Goal: Information Seeking & Learning: Find specific page/section

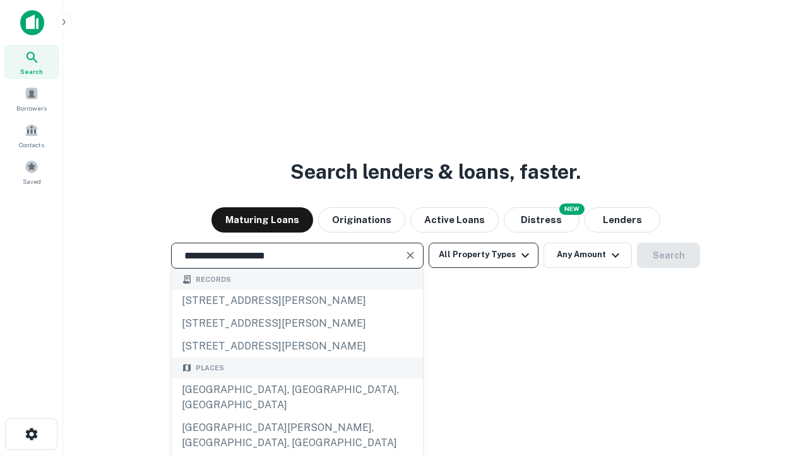
click at [297, 416] on div "[GEOGRAPHIC_DATA], [GEOGRAPHIC_DATA], [GEOGRAPHIC_DATA]" at bounding box center [297, 397] width 251 height 38
click at [484, 254] on button "All Property Types" at bounding box center [484, 254] width 110 height 25
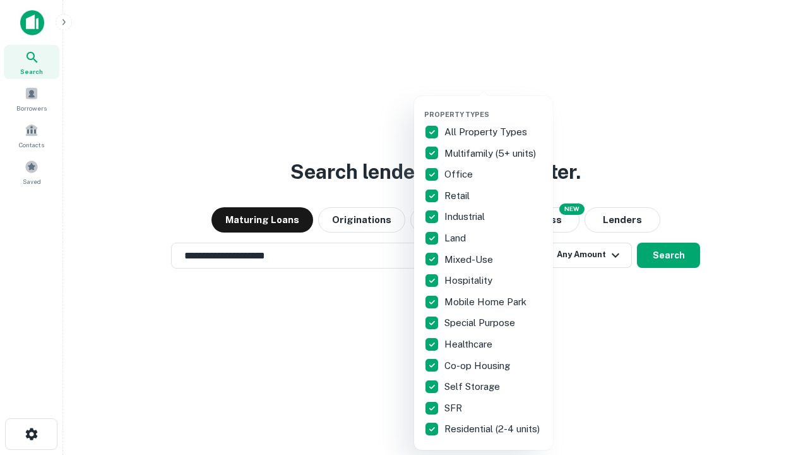
type input "**********"
click at [494, 106] on button "button" at bounding box center [493, 106] width 139 height 1
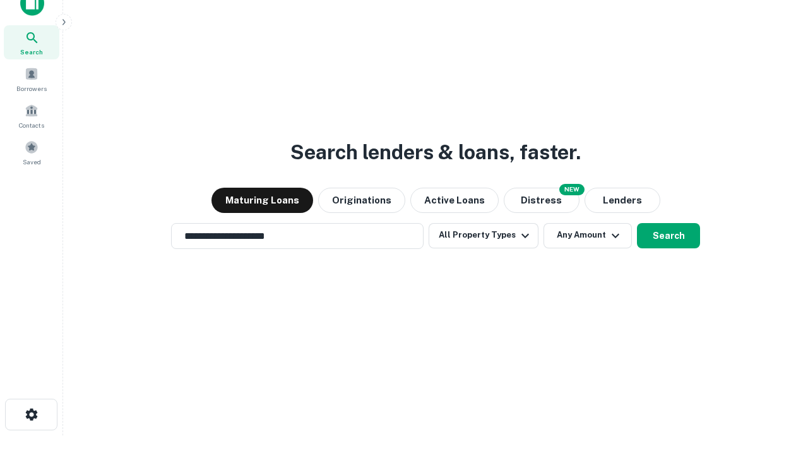
scroll to position [8, 152]
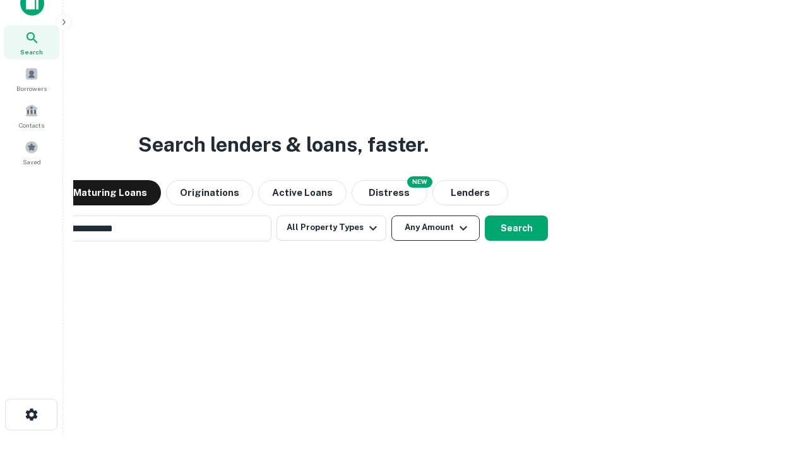
click at [392, 215] on button "Any Amount" at bounding box center [436, 227] width 88 height 25
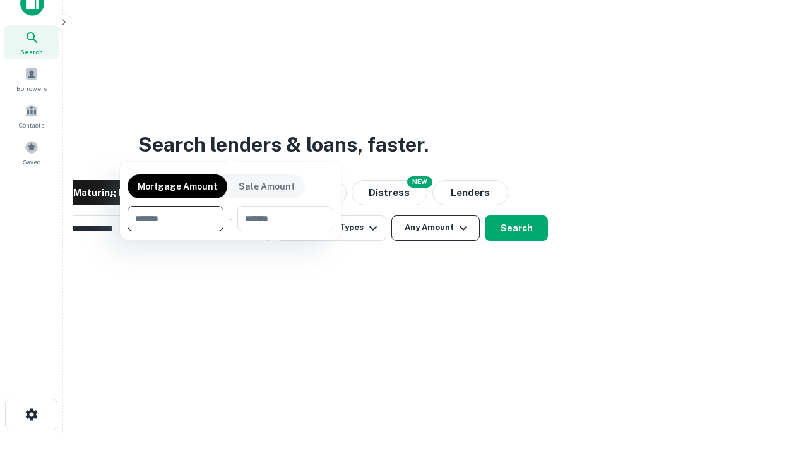
scroll to position [20, 0]
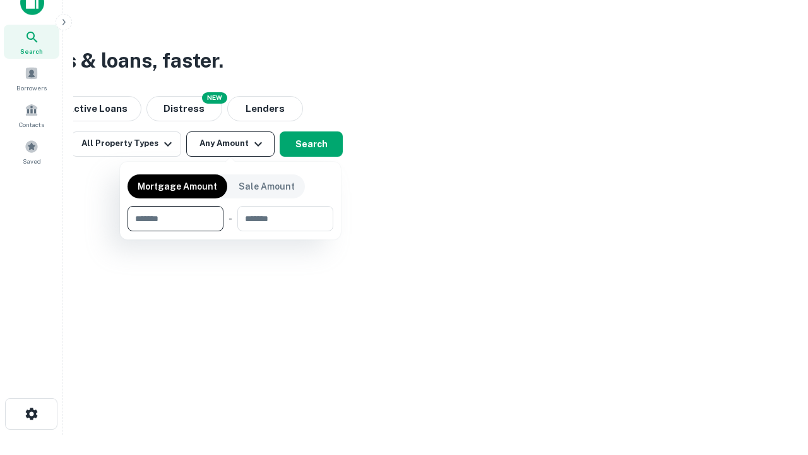
type input "*******"
click at [230, 231] on button "button" at bounding box center [231, 231] width 206 height 1
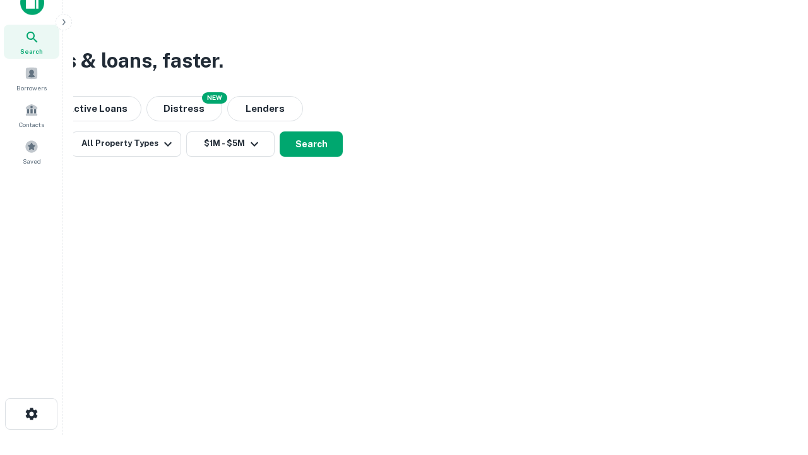
scroll to position [20, 0]
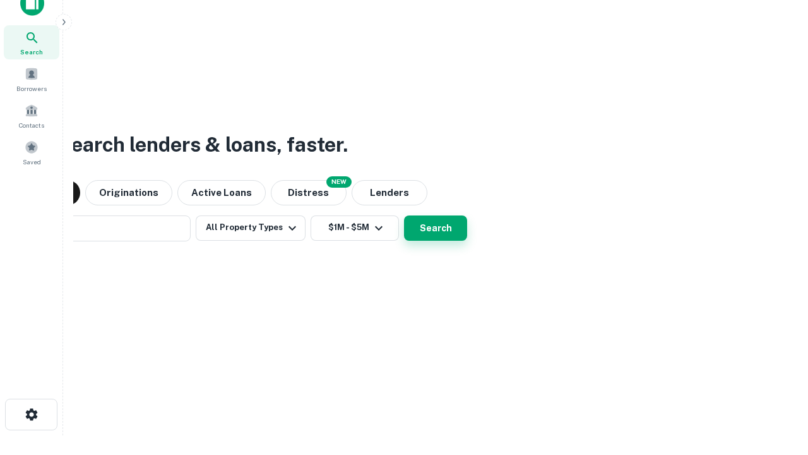
click at [404, 215] on button "Search" at bounding box center [435, 227] width 63 height 25
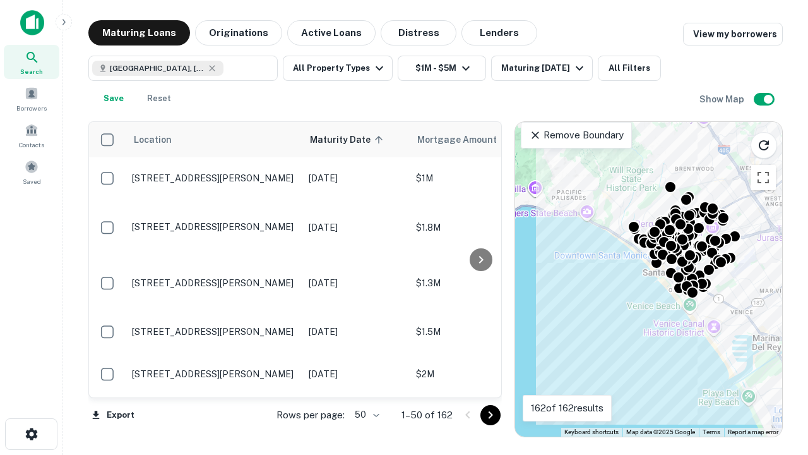
click at [365, 414] on body "Search Borrowers Contacts Saved Maturing Loans Originations Active Loans Distre…" at bounding box center [404, 227] width 808 height 455
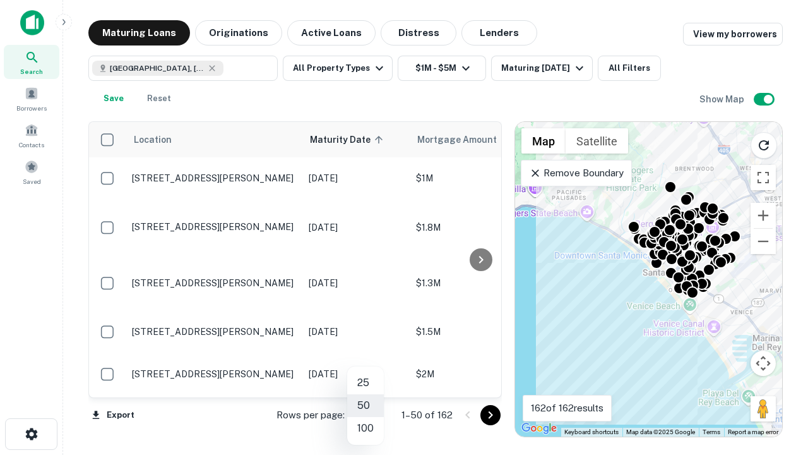
click at [366, 383] on li "25" at bounding box center [365, 382] width 37 height 23
